Goal: Transaction & Acquisition: Subscribe to service/newsletter

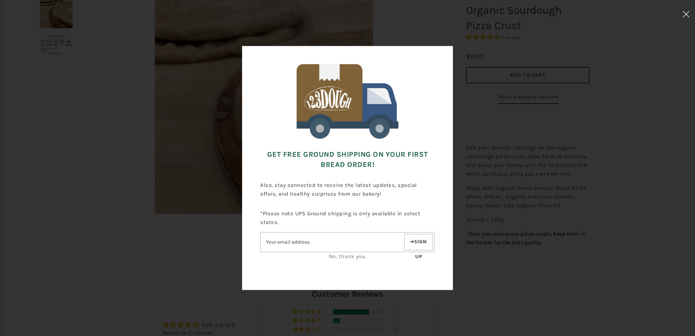
click at [345, 244] on input"] "Email address" at bounding box center [331, 242] width 142 height 13
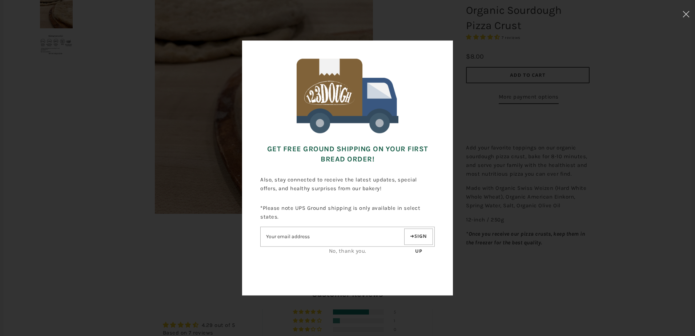
click at [327, 236] on input"] "Email address" at bounding box center [331, 236] width 142 height 13
type input"] "ROCKSTARPARENTS90@YAHOO.COM"
click at [416, 233] on button "Sign up" at bounding box center [418, 236] width 29 height 16
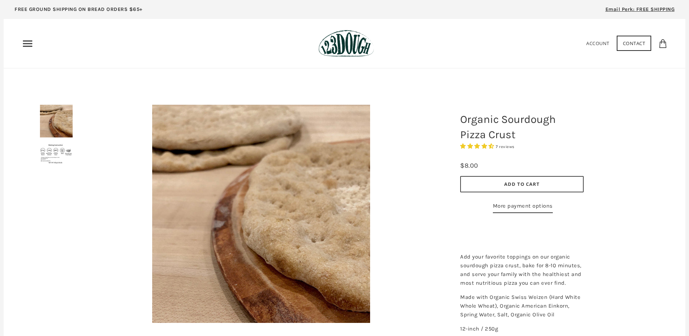
click at [32, 43] on icon "Primary" at bounding box center [28, 44] width 12 height 12
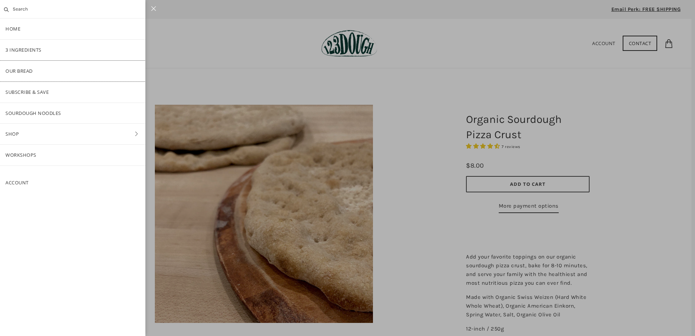
click at [23, 70] on link "Our Bread" at bounding box center [72, 71] width 145 height 21
